Goal: Navigation & Orientation: Find specific page/section

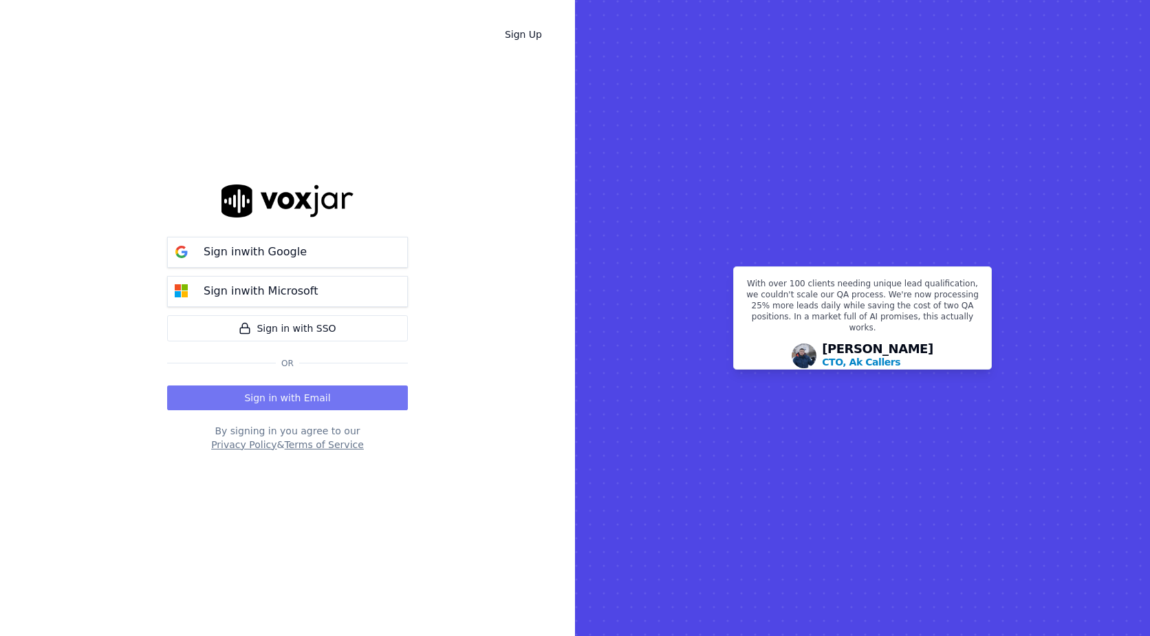
click at [301, 405] on button "Sign in with Email" at bounding box center [287, 397] width 241 height 25
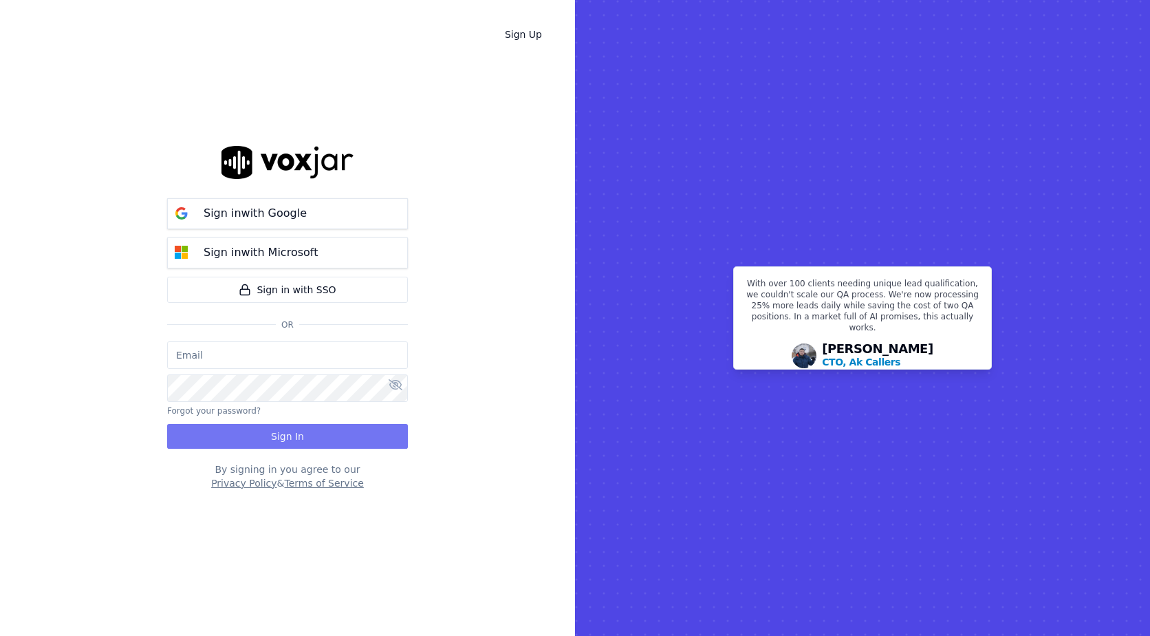
type input "[EMAIL_ADDRESS][DOMAIN_NAME]"
click at [335, 438] on button "Sign In" at bounding box center [287, 436] width 241 height 25
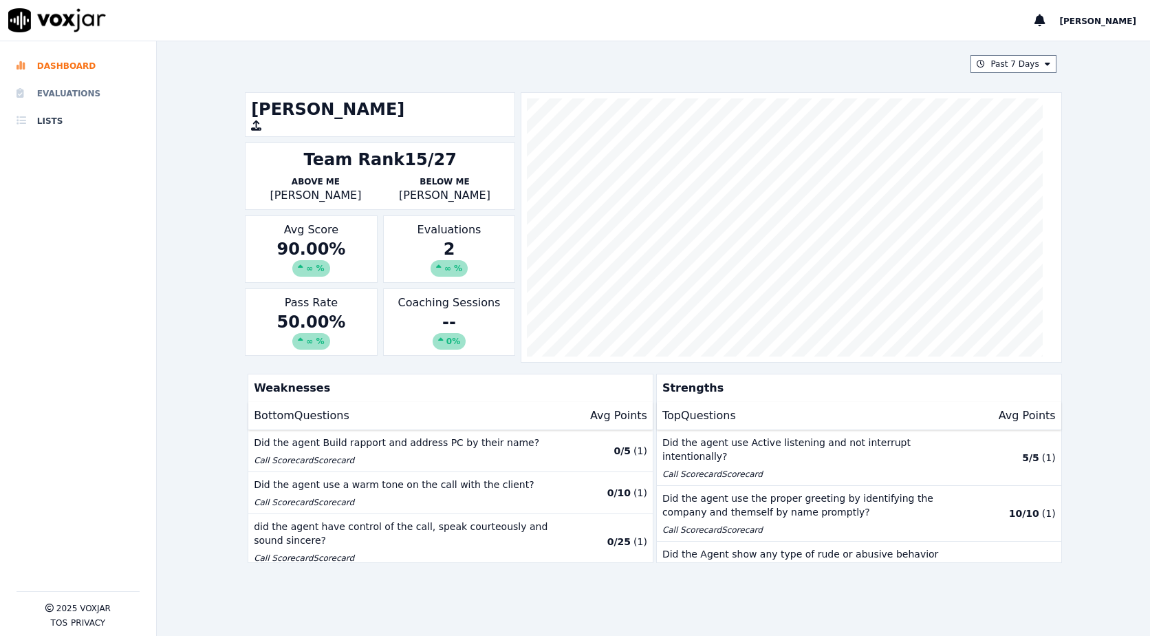
click at [76, 96] on li "Evaluations" at bounding box center [78, 94] width 123 height 28
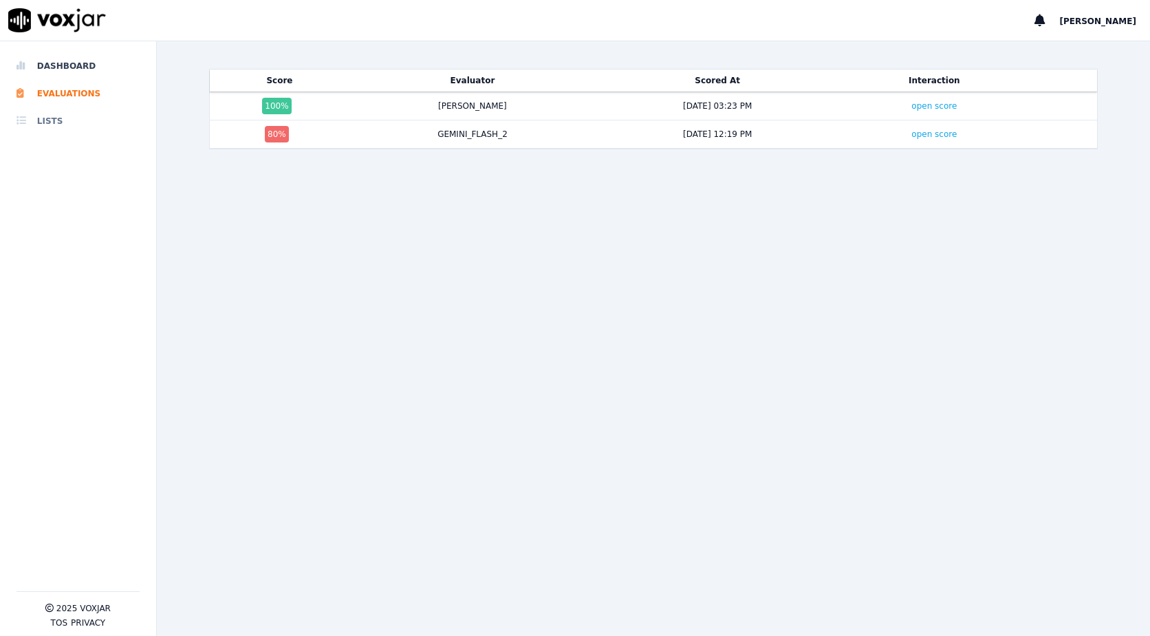
click at [52, 116] on li "Lists" at bounding box center [78, 121] width 123 height 28
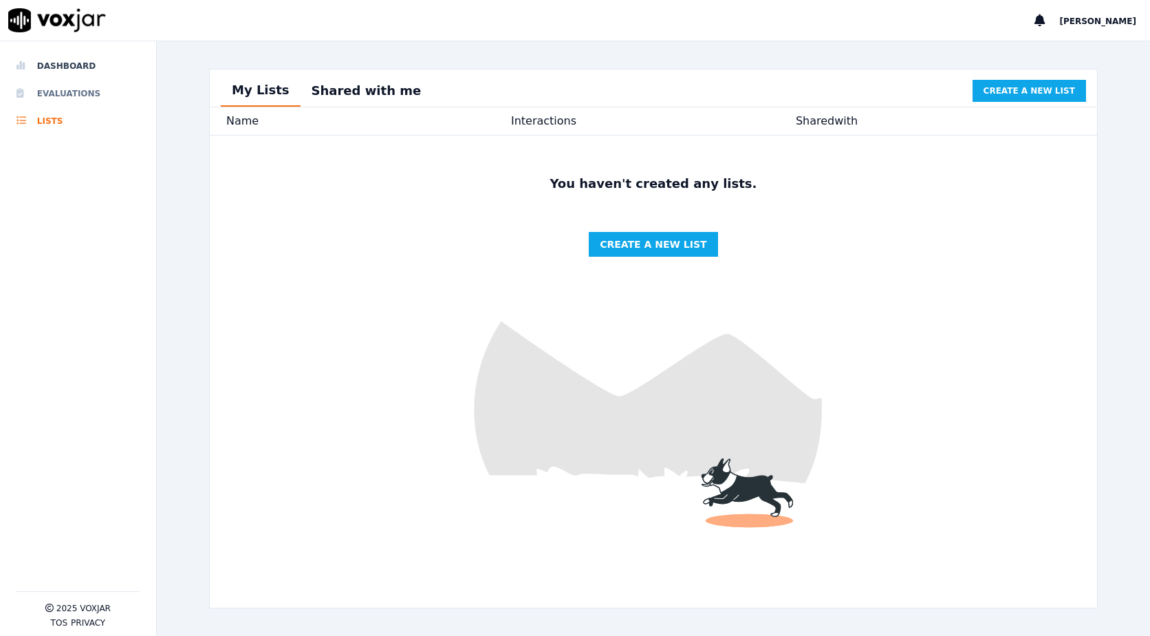
click at [69, 87] on li "Evaluations" at bounding box center [78, 94] width 123 height 28
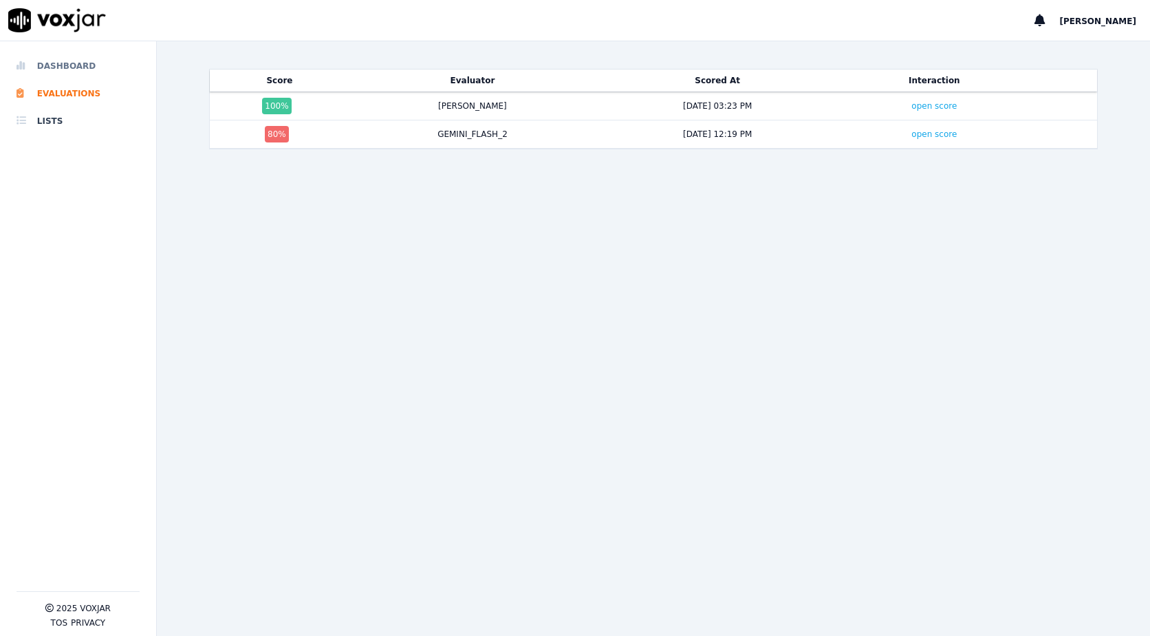
click at [69, 59] on li "Dashboard" at bounding box center [78, 66] width 123 height 28
